Goal: Check status

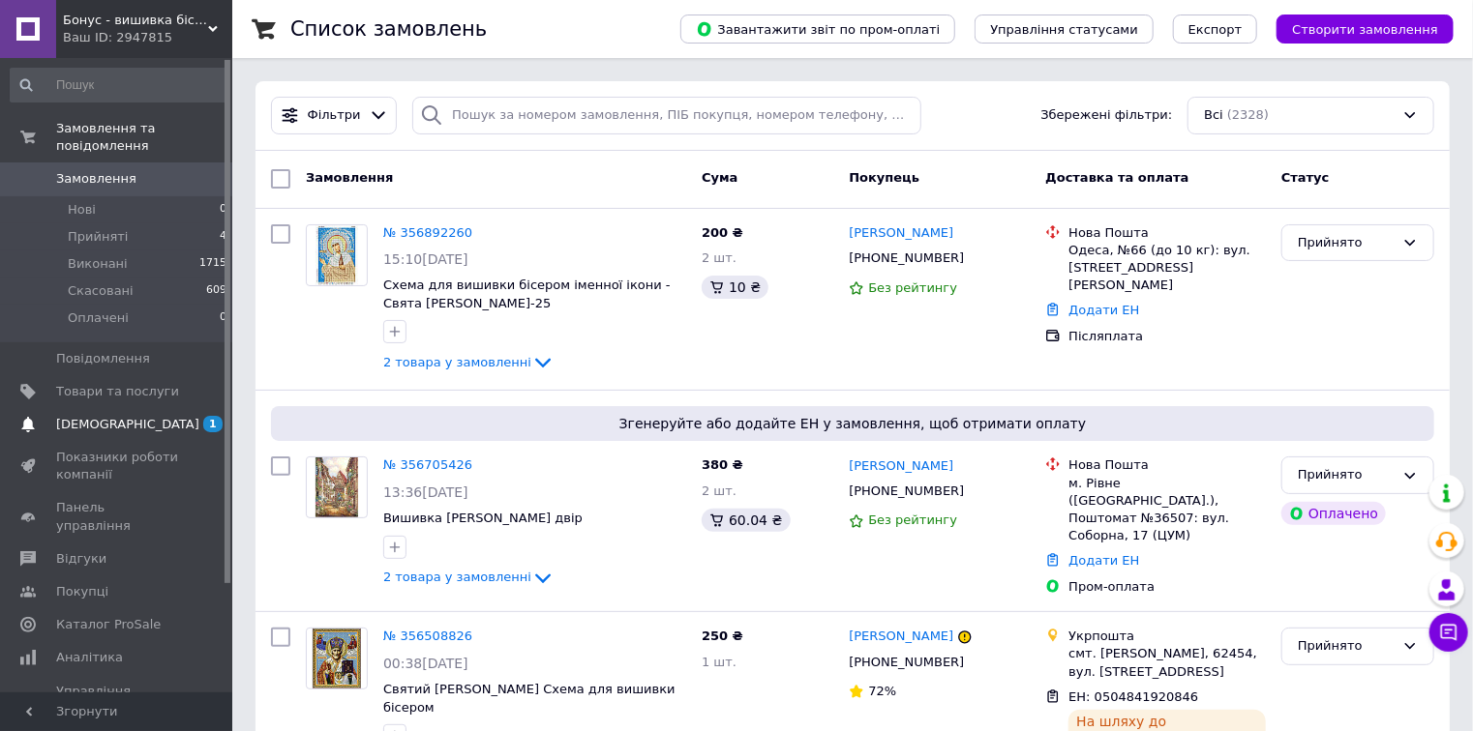
click at [129, 416] on span "[DEMOGRAPHIC_DATA]" at bounding box center [117, 424] width 123 height 17
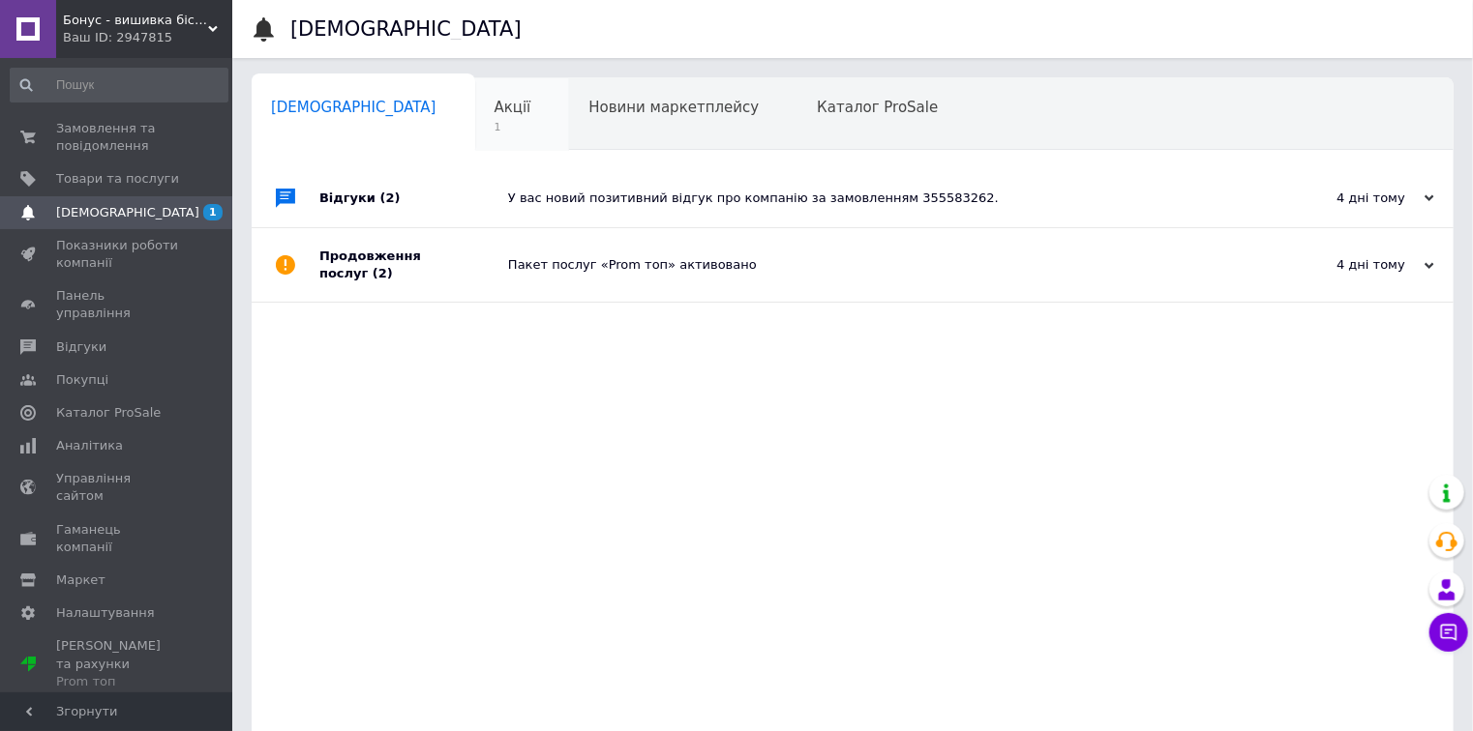
click at [494, 103] on span "Акції" at bounding box center [512, 107] width 37 height 17
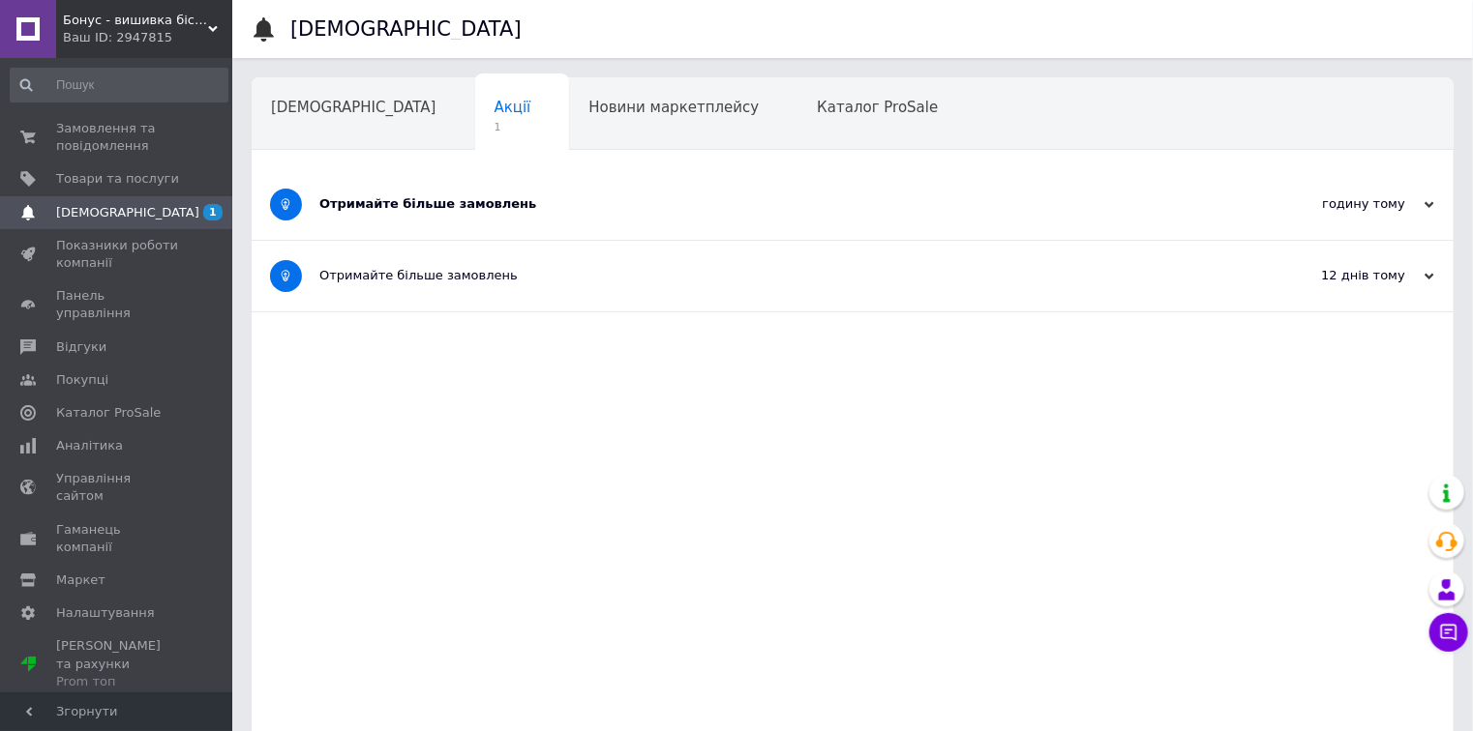
click at [568, 213] on div "Отримайте більше замовлень" at bounding box center [779, 203] width 921 height 17
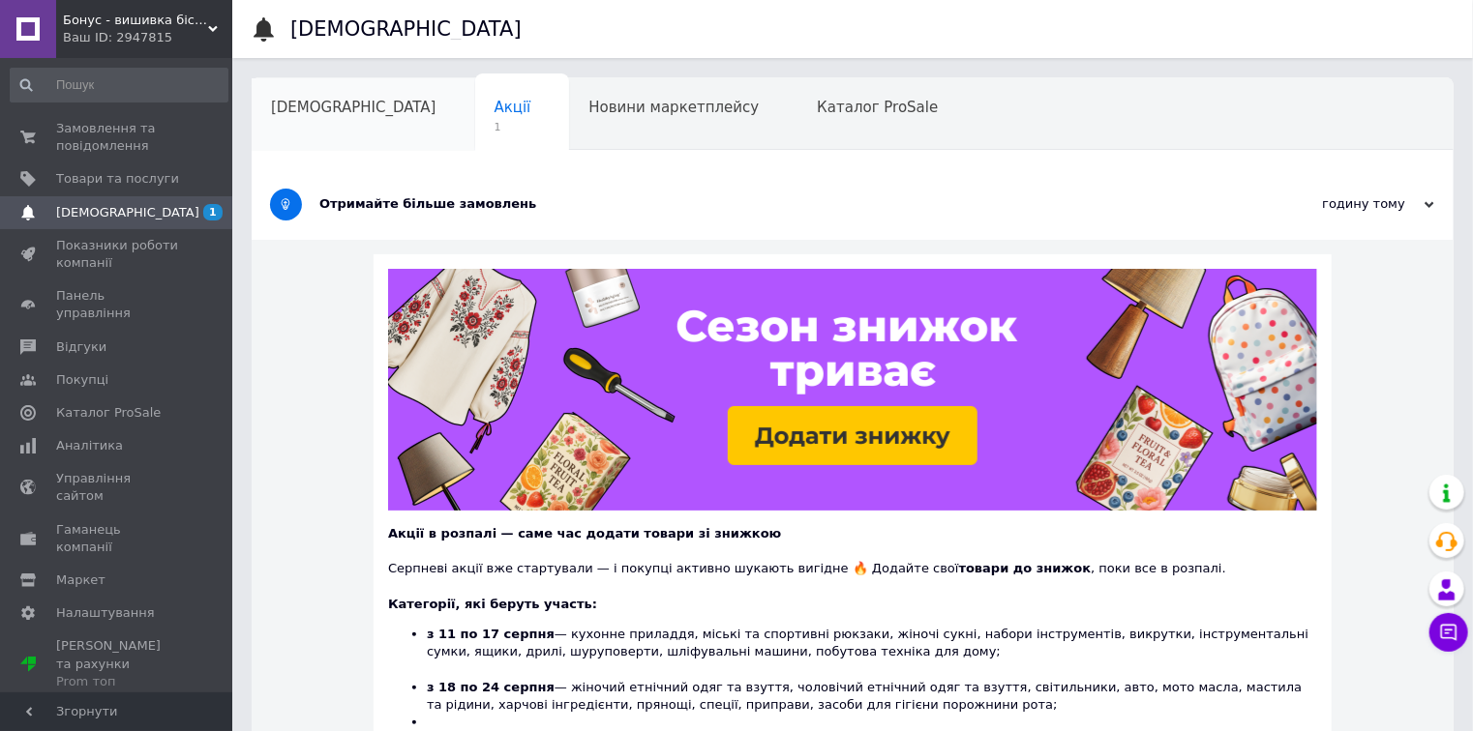
click at [321, 112] on span "[DEMOGRAPHIC_DATA]" at bounding box center [353, 107] width 165 height 17
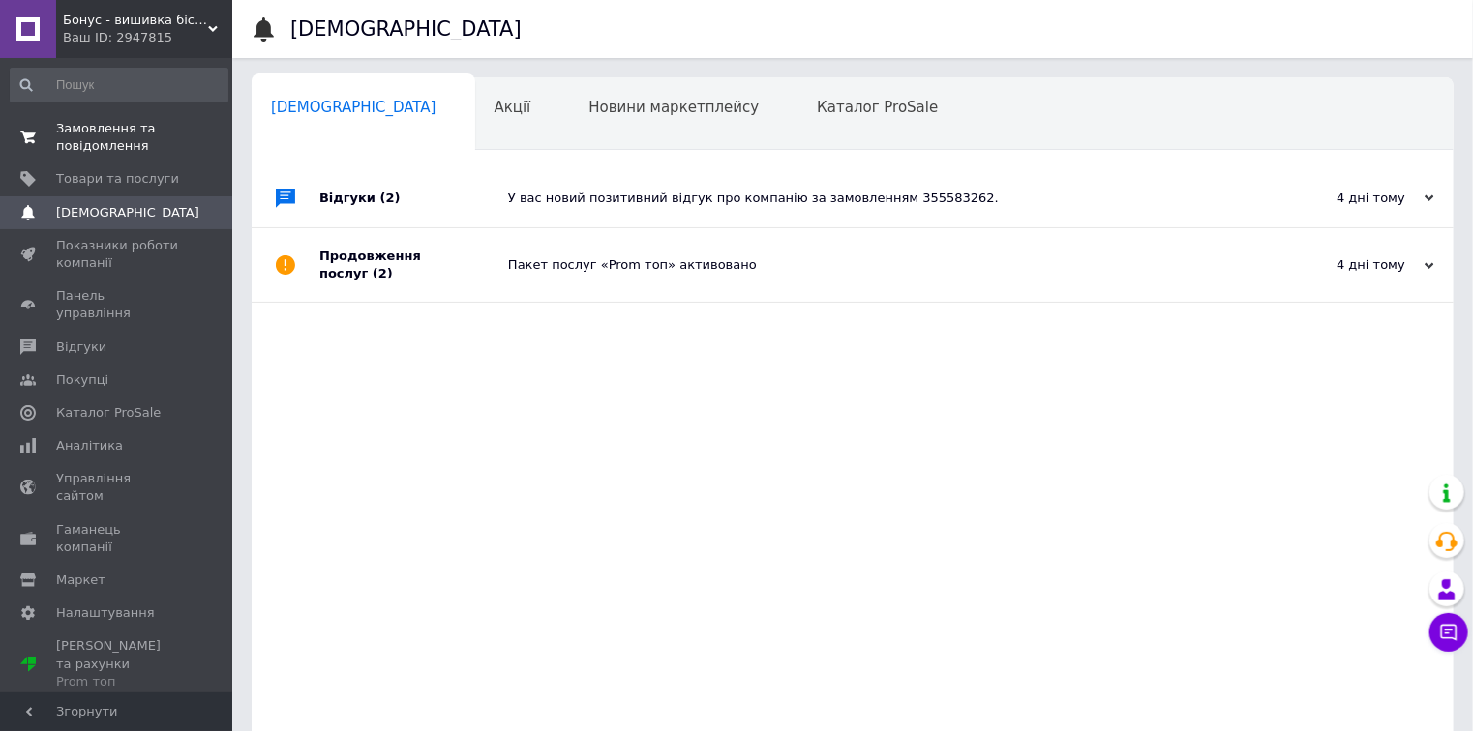
click at [111, 144] on span "Замовлення та повідомлення" at bounding box center [117, 137] width 123 height 35
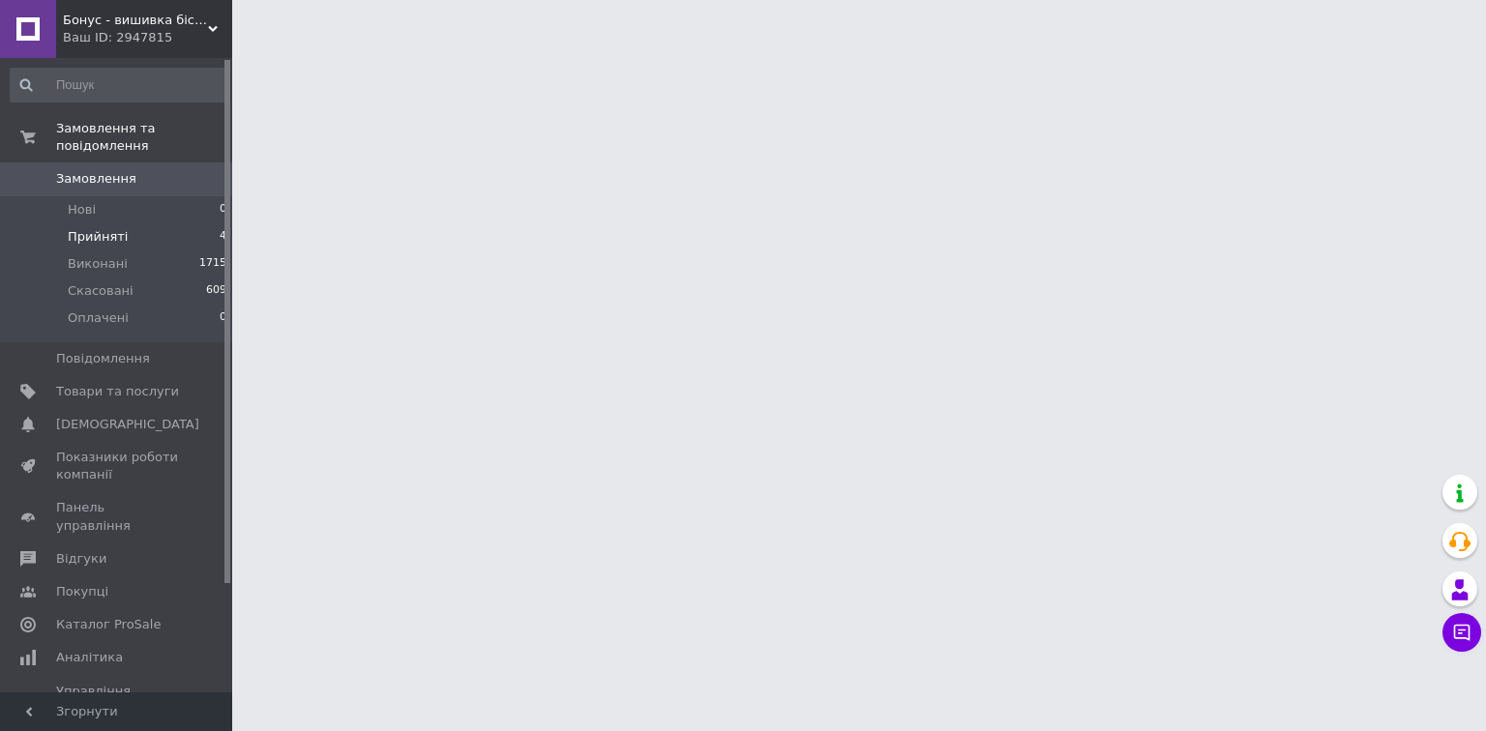
click at [112, 228] on span "Прийняті" at bounding box center [98, 236] width 60 height 17
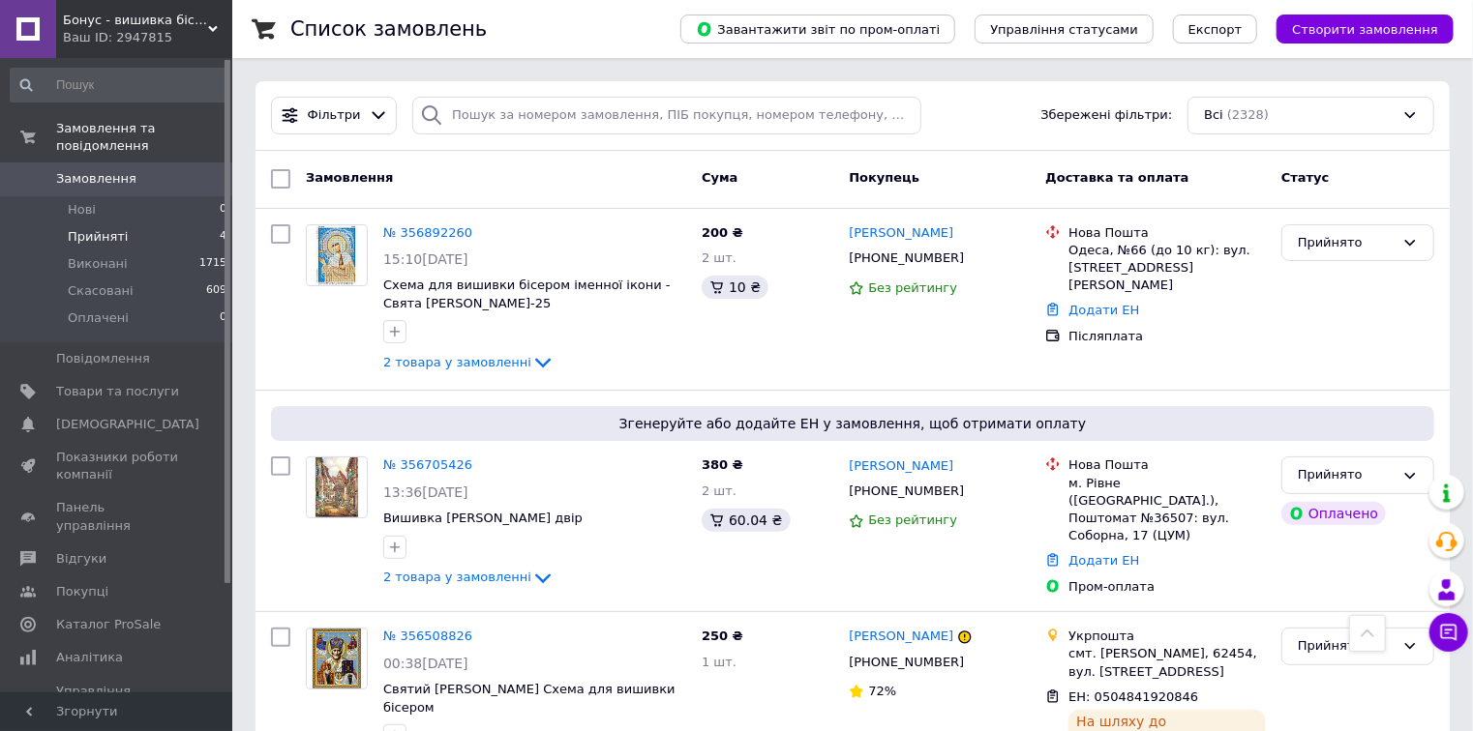
scroll to position [464, 0]
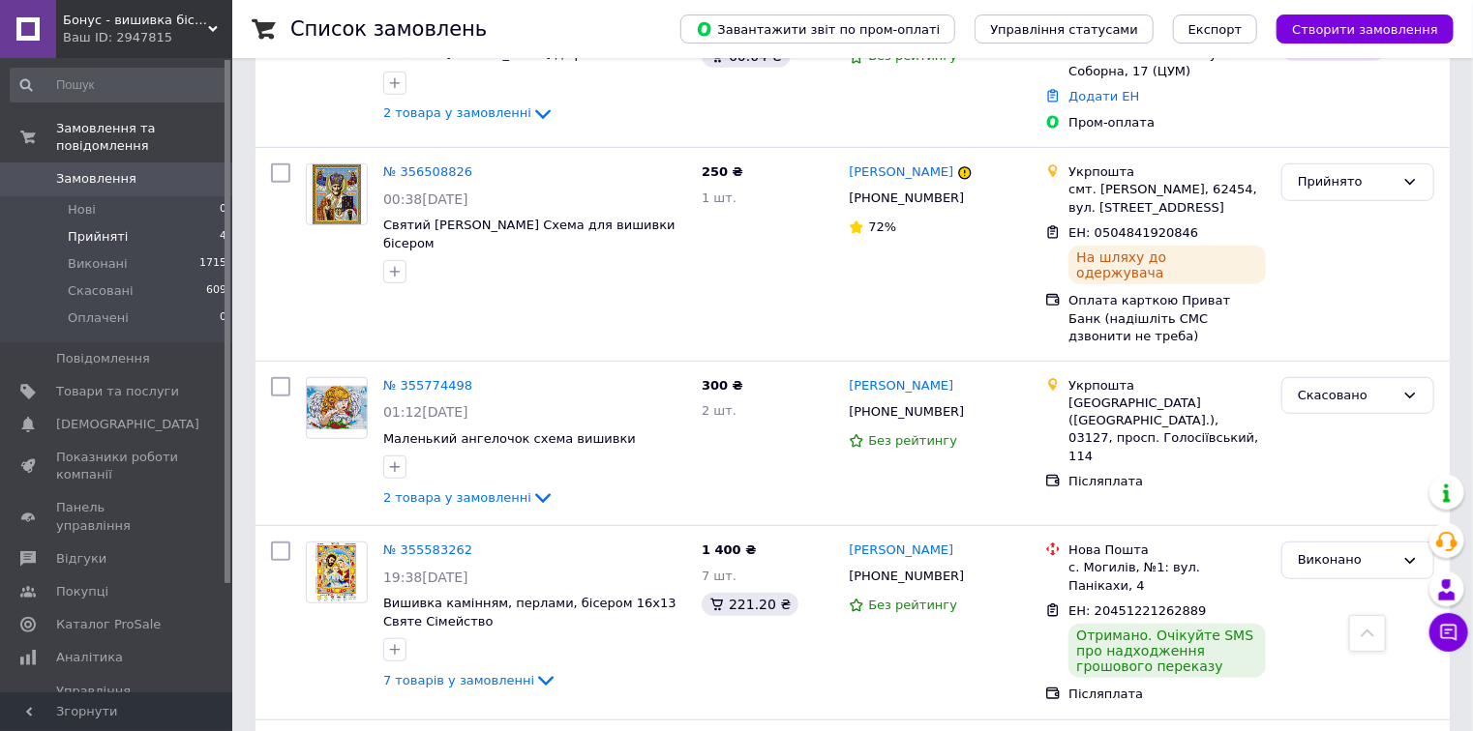
click at [116, 228] on span "Прийняті" at bounding box center [98, 236] width 60 height 17
